Goal: Check status

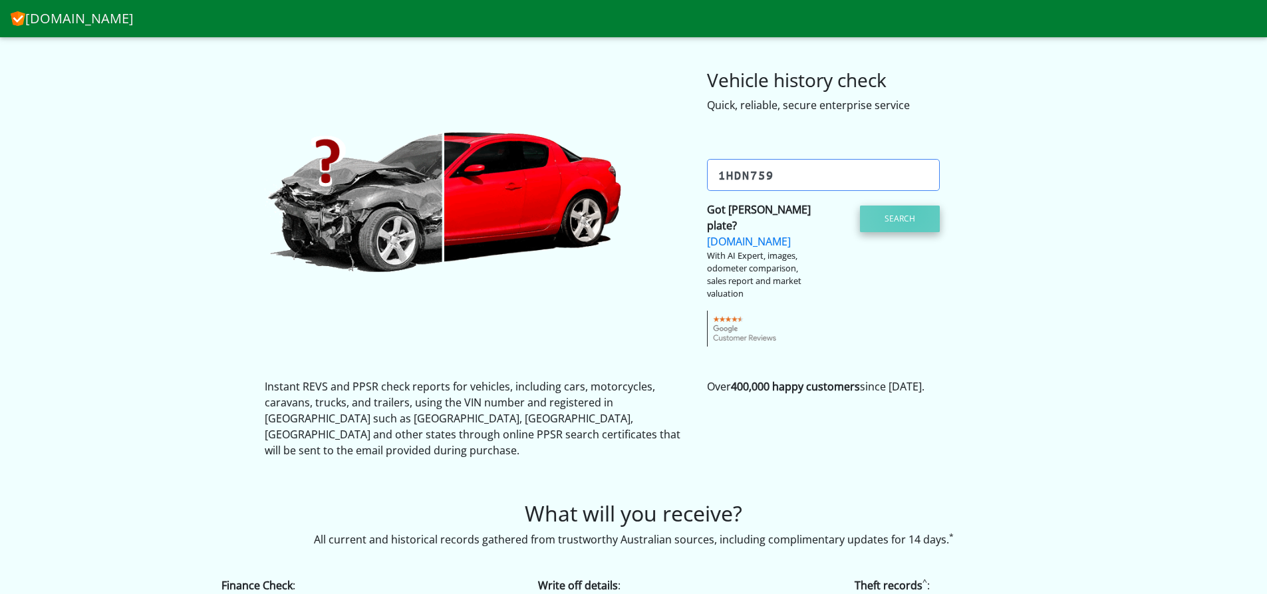
click at [909, 210] on button "Search" at bounding box center [900, 219] width 80 height 27
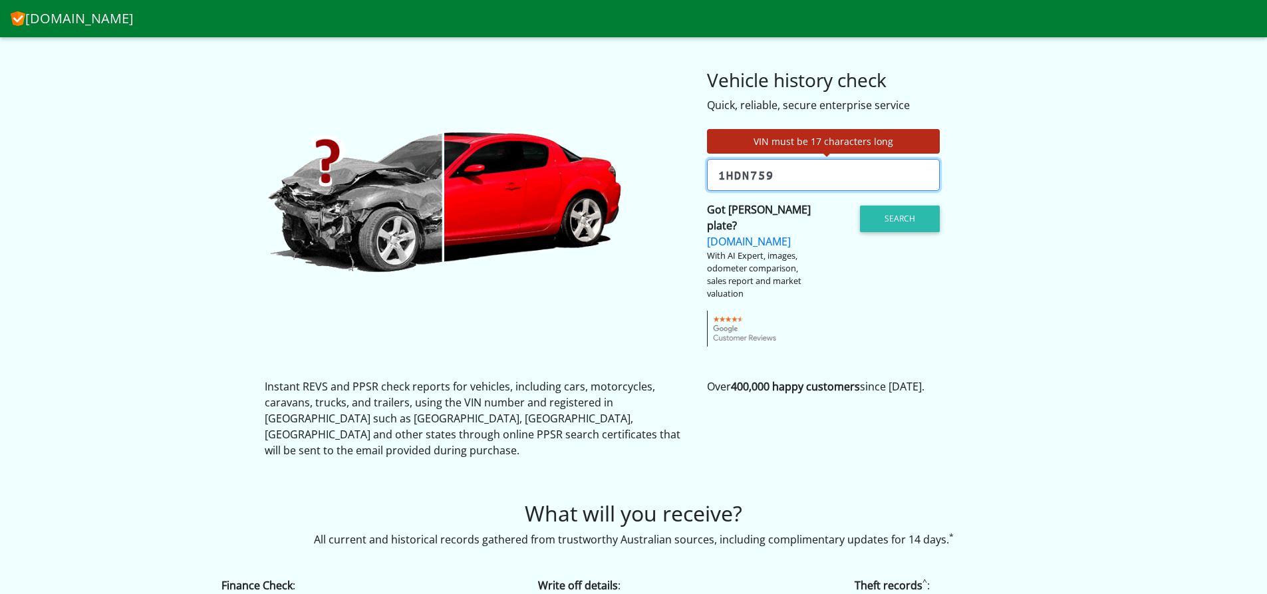
drag, startPoint x: 775, startPoint y: 175, endPoint x: 709, endPoint y: 174, distance: 65.8
click at [709, 174] on input "1HdN759" at bounding box center [823, 175] width 233 height 32
paste input "WBATY56070N061078"
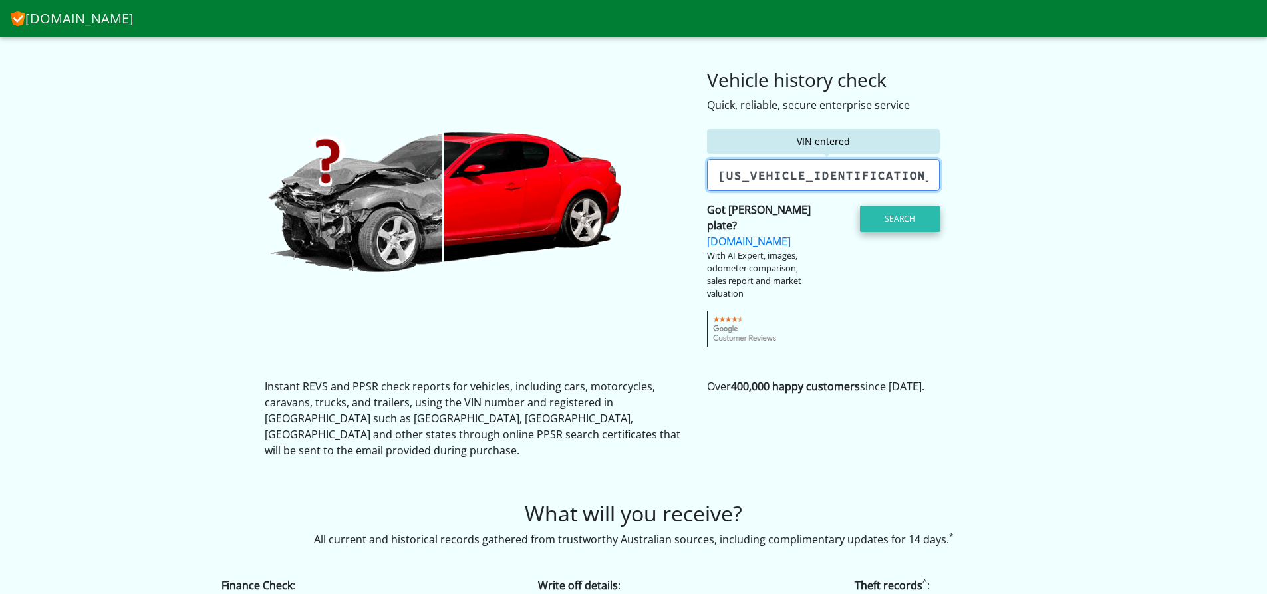
type input "WBATY56070N061078"
click at [905, 217] on button "Search" at bounding box center [900, 219] width 80 height 27
